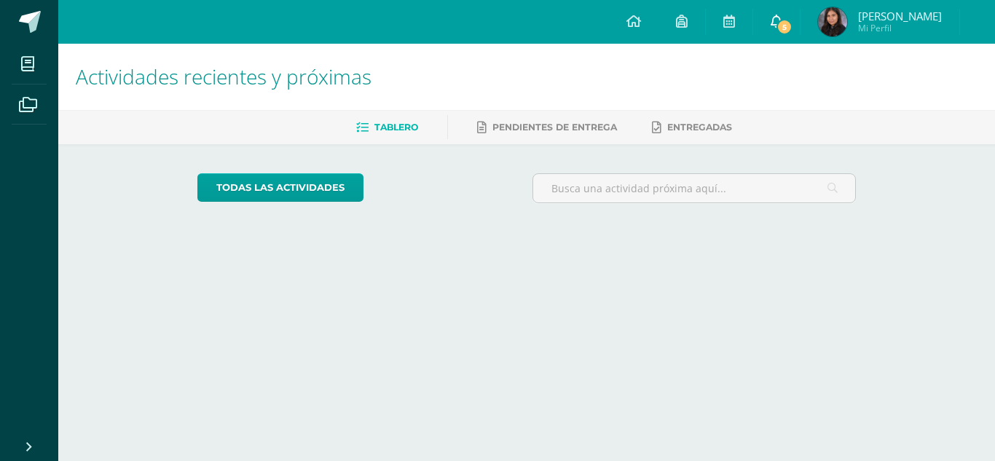
click at [781, 39] on link "5" at bounding box center [776, 22] width 47 height 44
click at [776, 34] on link "5" at bounding box center [776, 22] width 47 height 44
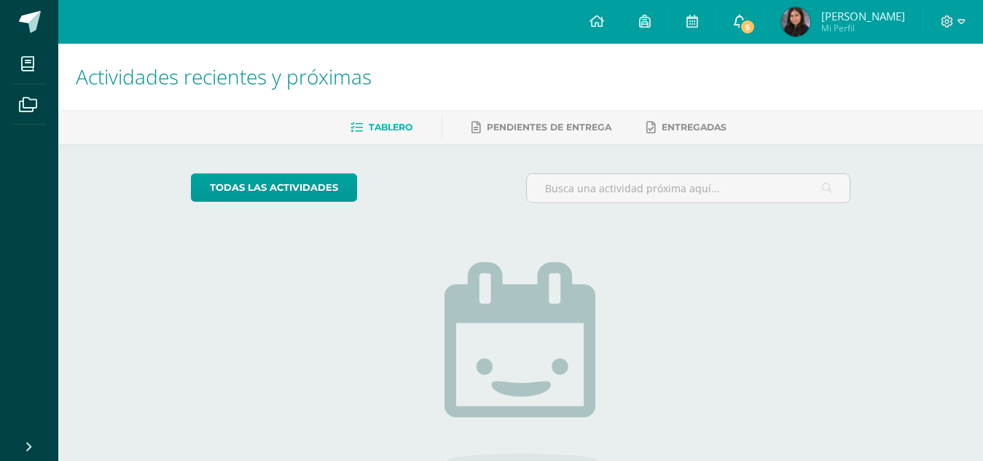
click at [747, 27] on span "5" at bounding box center [747, 27] width 16 height 16
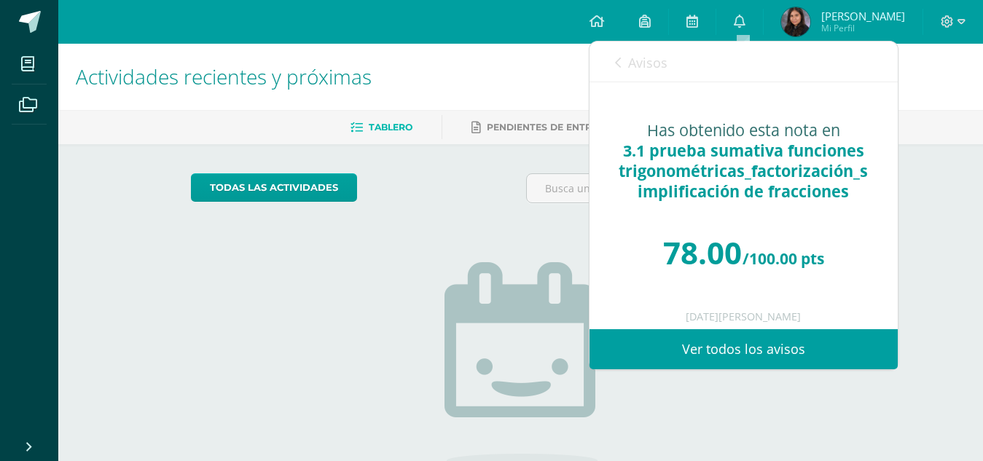
click at [645, 63] on span "Avisos" at bounding box center [647, 62] width 39 height 17
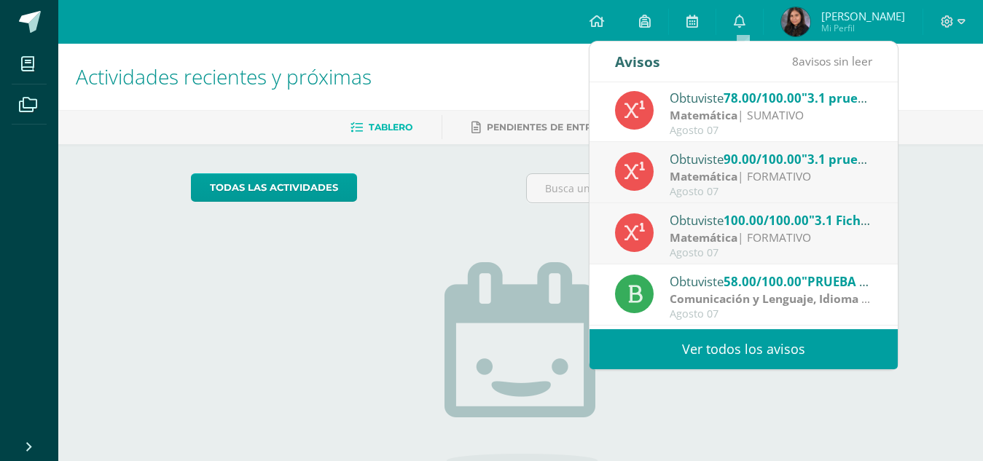
scroll to position [138, 0]
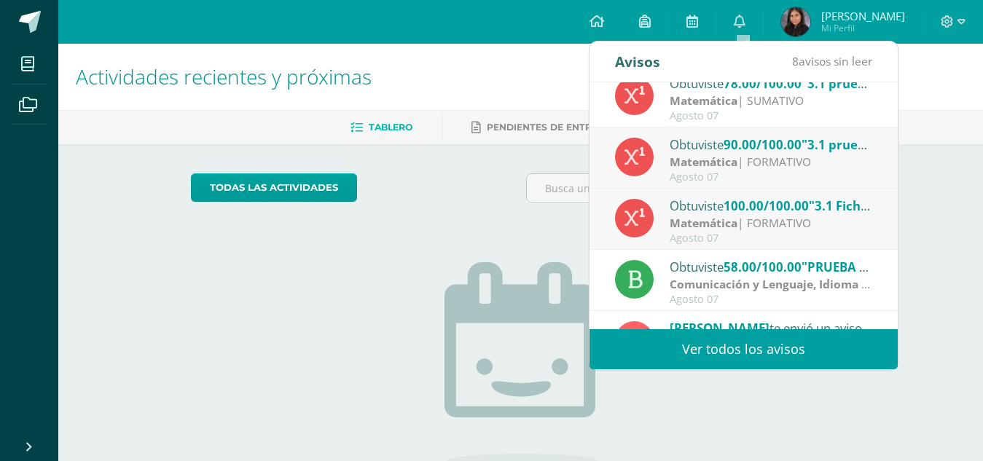
click at [829, 199] on span ""3.1 Fichas de factorización"" at bounding box center [894, 205] width 171 height 17
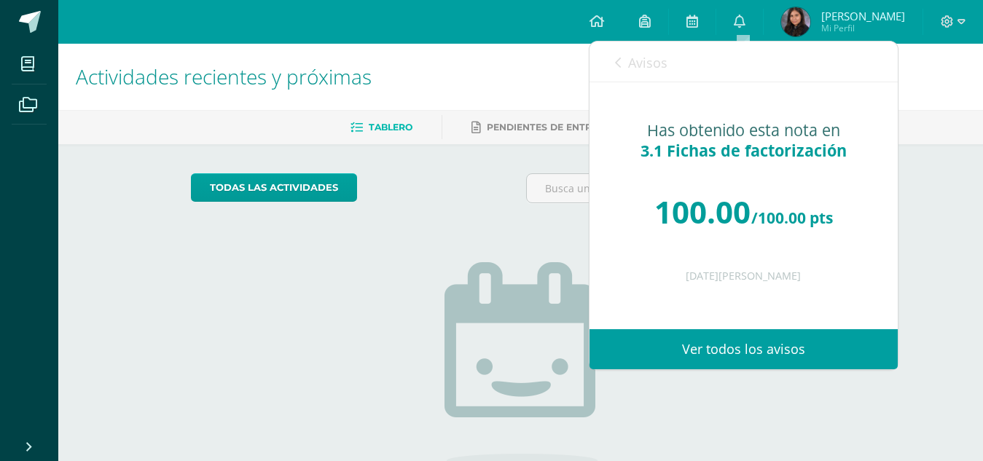
click at [643, 65] on span "Avisos" at bounding box center [647, 62] width 39 height 17
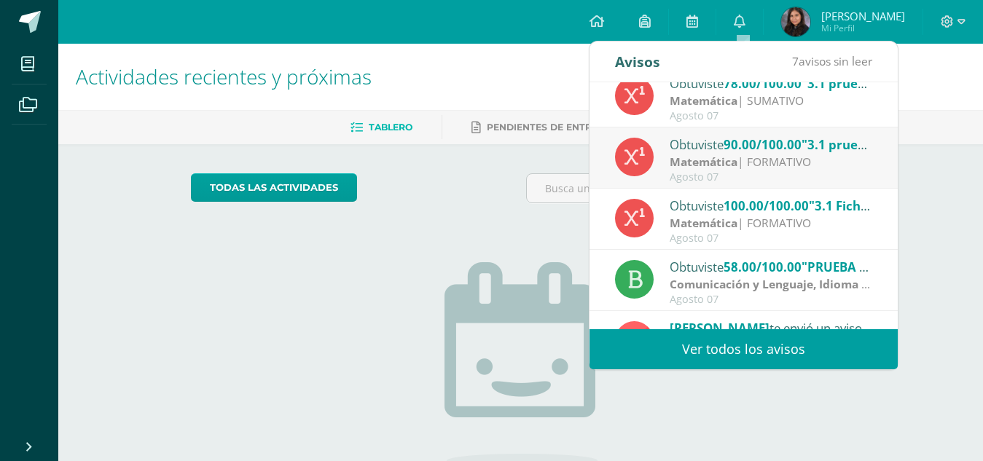
click at [760, 174] on div "Agosto 07" at bounding box center [770, 177] width 202 height 12
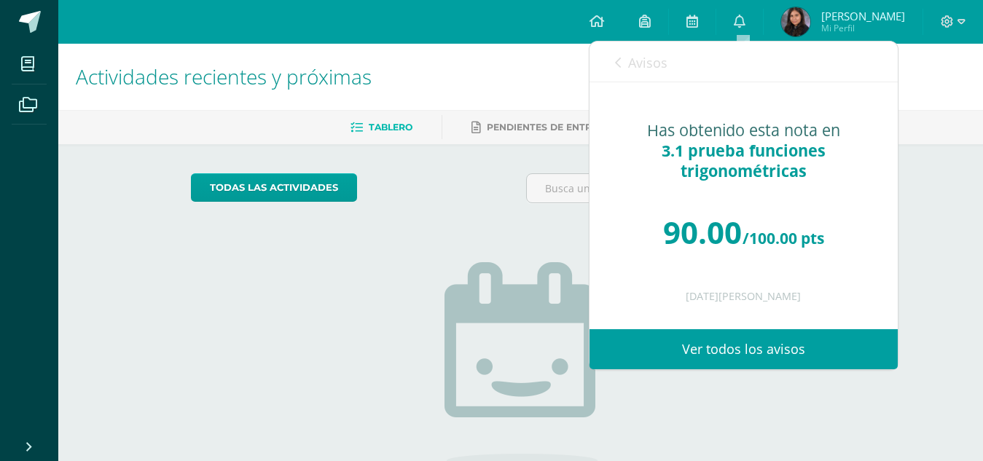
click at [642, 61] on span "Avisos" at bounding box center [647, 62] width 39 height 17
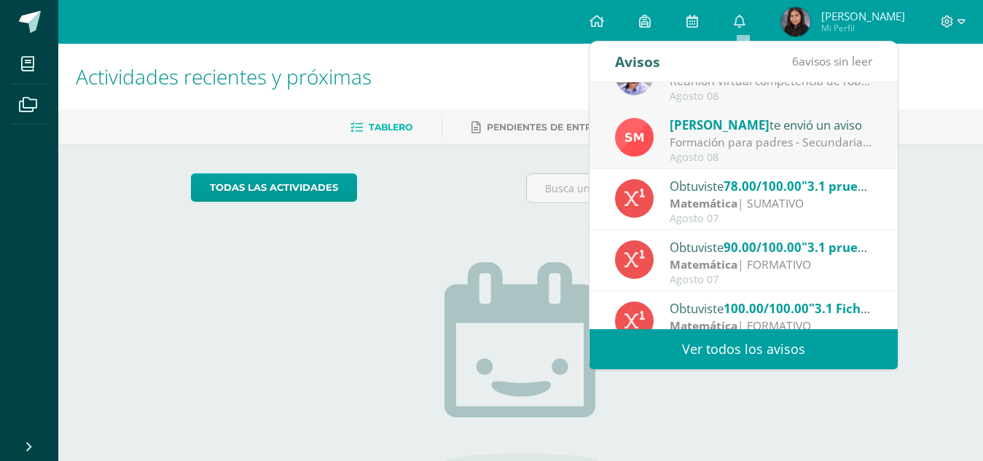
scroll to position [37, 0]
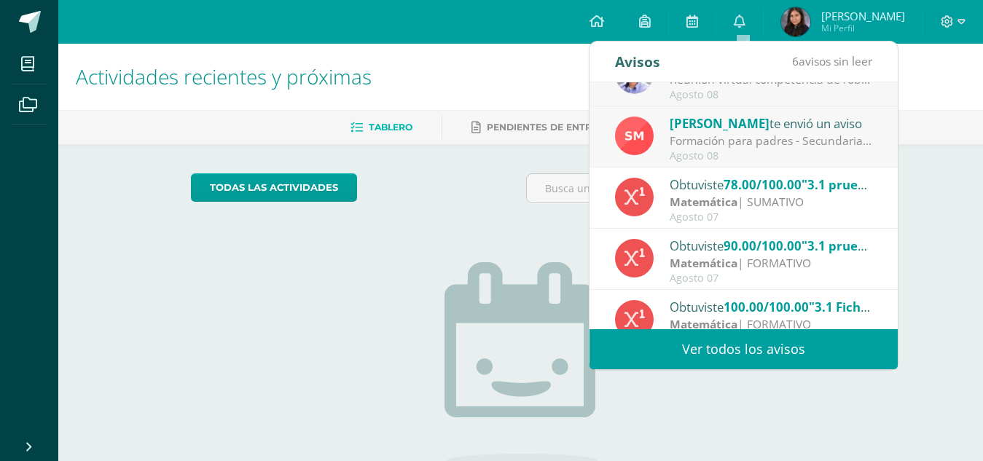
click at [835, 172] on div "Obtuviste 78.00/100.00 "3.1 prueba sumativa funciones trigonométricas_factoriza…" at bounding box center [743, 198] width 308 height 61
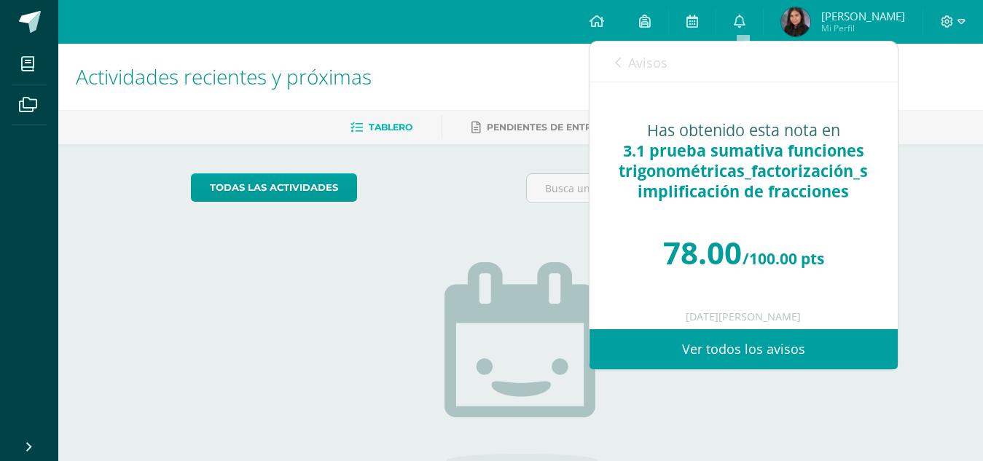
click at [725, 345] on link "Ver todos los avisos" at bounding box center [743, 349] width 308 height 40
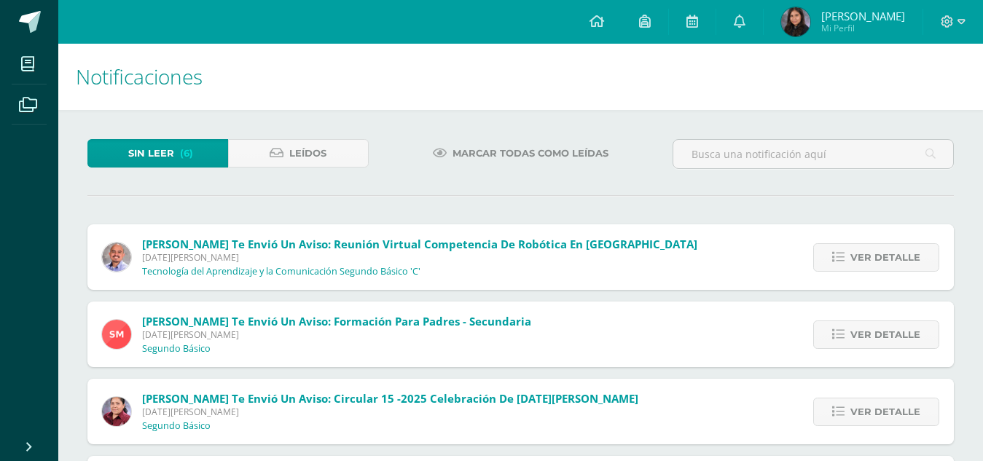
click at [848, 26] on span "Mi Perfil" at bounding box center [863, 28] width 84 height 12
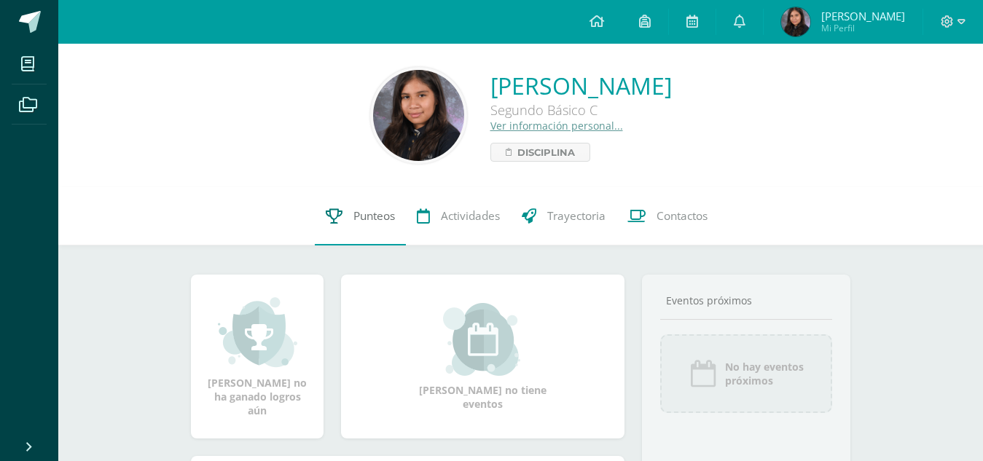
click at [329, 227] on link "Punteos" at bounding box center [360, 216] width 91 height 58
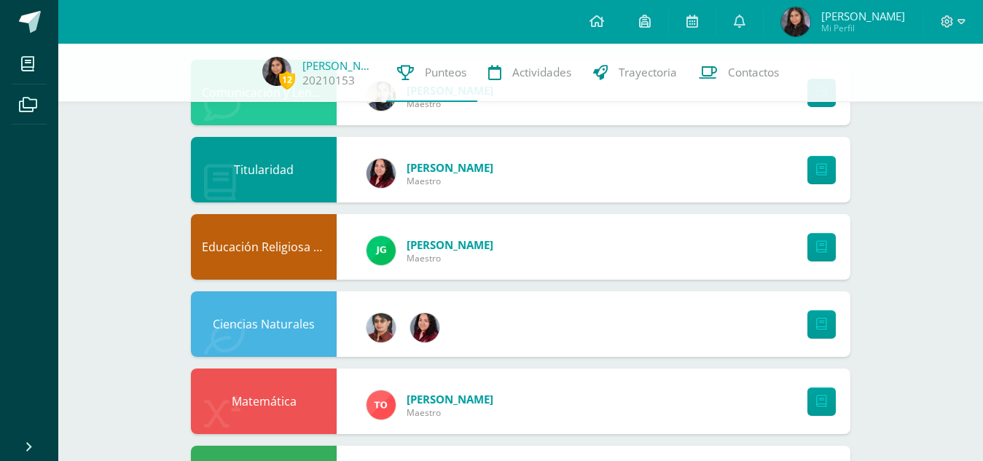
scroll to position [233, 0]
